Goal: Navigation & Orientation: Find specific page/section

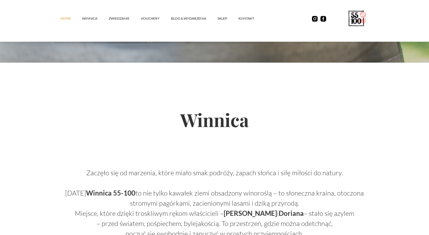
scroll to position [85, 0]
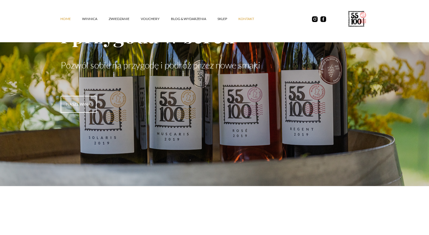
click at [240, 20] on link "kontakt" at bounding box center [251, 18] width 27 height 17
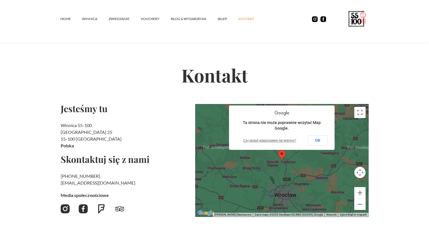
click at [18, 115] on section "Kontakt Jesteśmy tu Winnica 55-100 Rzepotowice 25 55-100 Trzebnica [GEOGRAPHIC_…" at bounding box center [214, 137] width 429 height 239
click at [118, 19] on link "ZWIEDZANIE" at bounding box center [125, 18] width 32 height 17
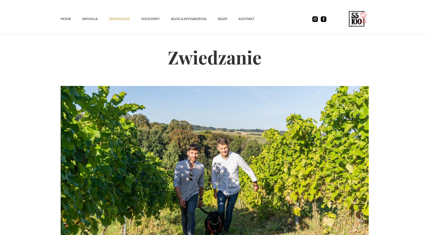
click at [86, 18] on link "winnica" at bounding box center [95, 18] width 27 height 17
